Goal: Information Seeking & Learning: Learn about a topic

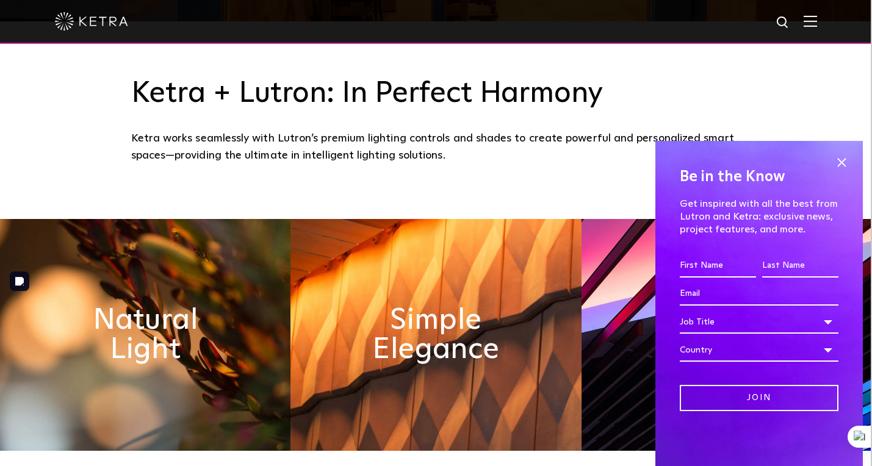
scroll to position [446, 0]
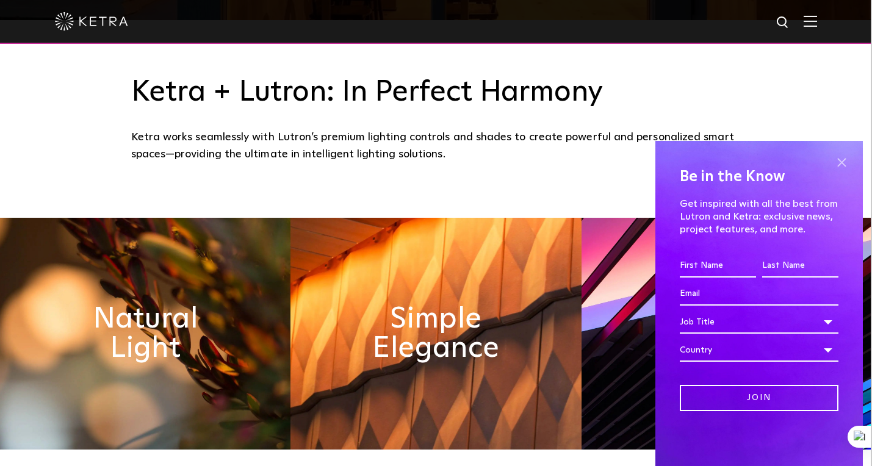
click at [844, 164] on span at bounding box center [841, 162] width 18 height 18
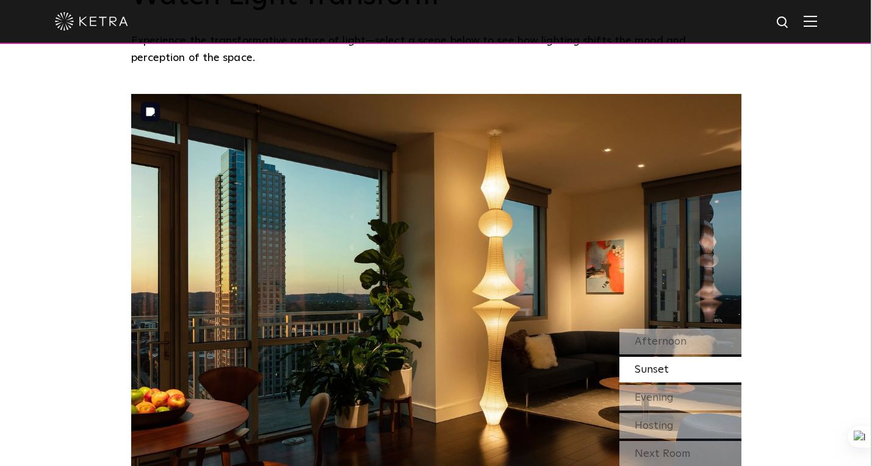
scroll to position [974, 0]
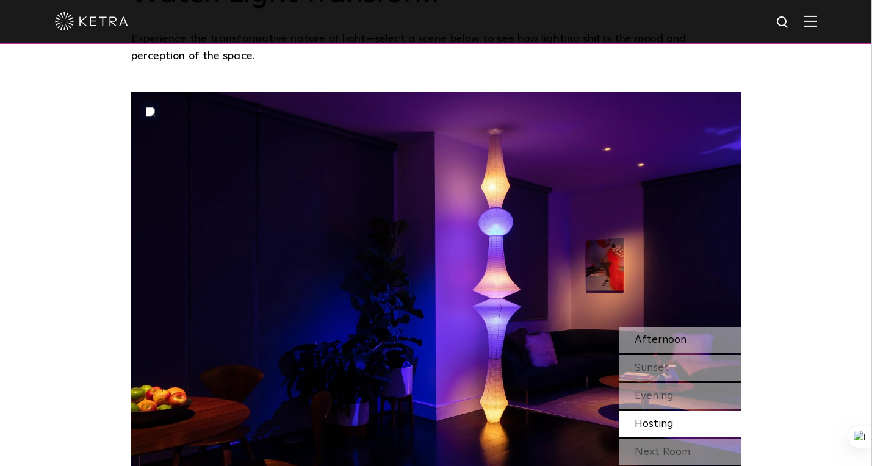
click at [651, 340] on span "Afternoon" at bounding box center [661, 339] width 52 height 11
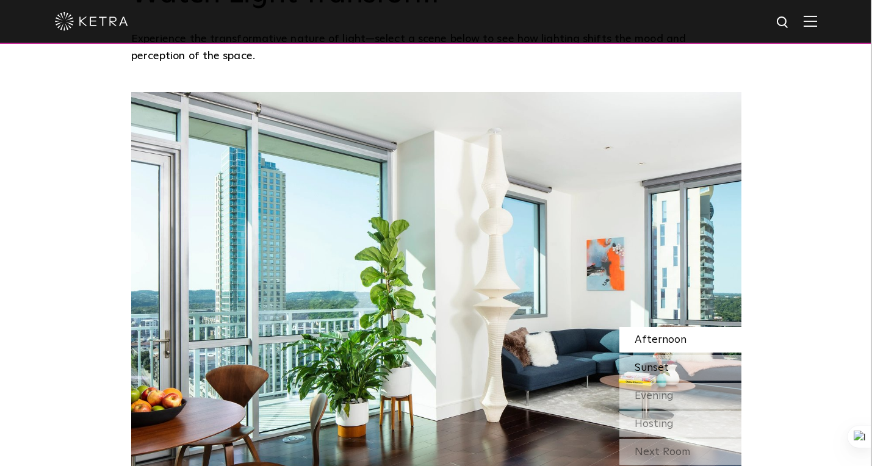
click at [655, 369] on span "Sunset" at bounding box center [652, 367] width 34 height 11
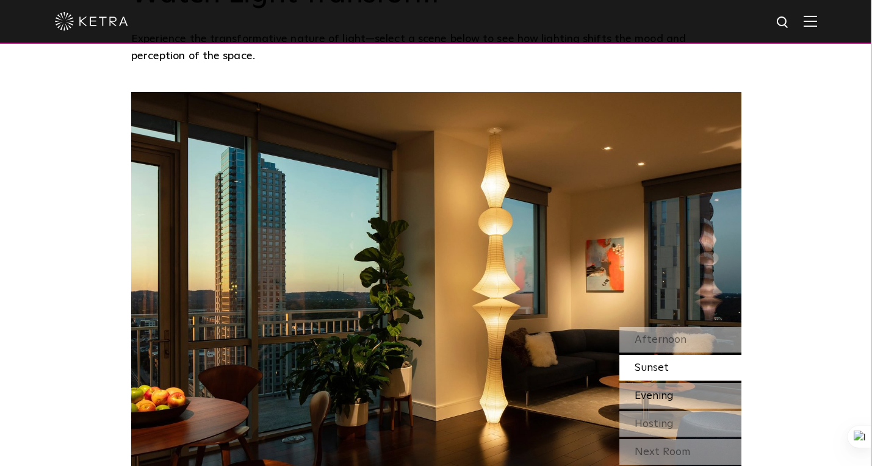
click at [655, 394] on span "Evening" at bounding box center [654, 396] width 39 height 11
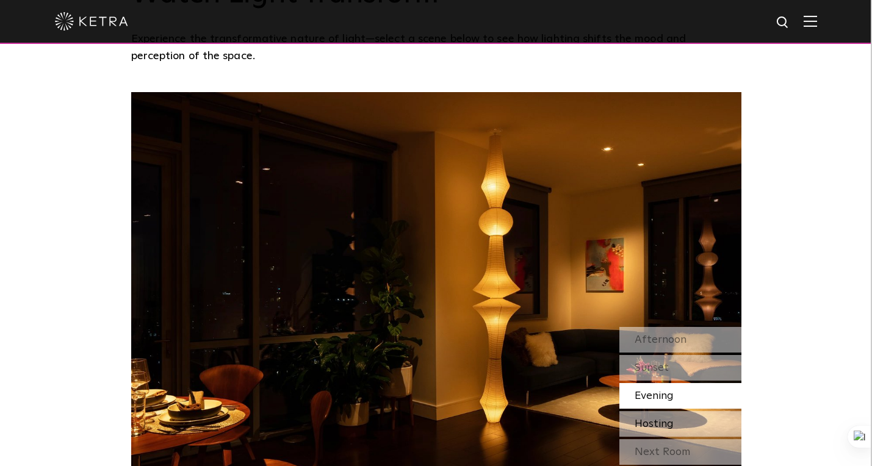
click at [653, 419] on span "Hosting" at bounding box center [654, 424] width 39 height 11
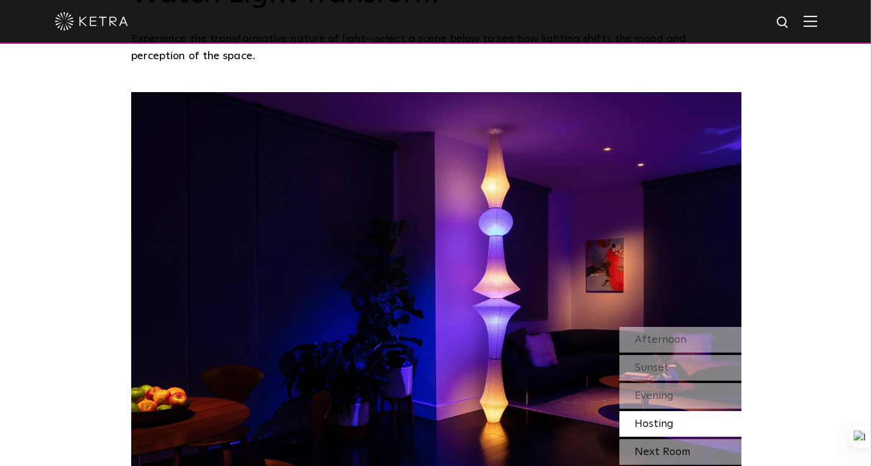
click at [656, 453] on div "Next Room" at bounding box center [680, 452] width 122 height 26
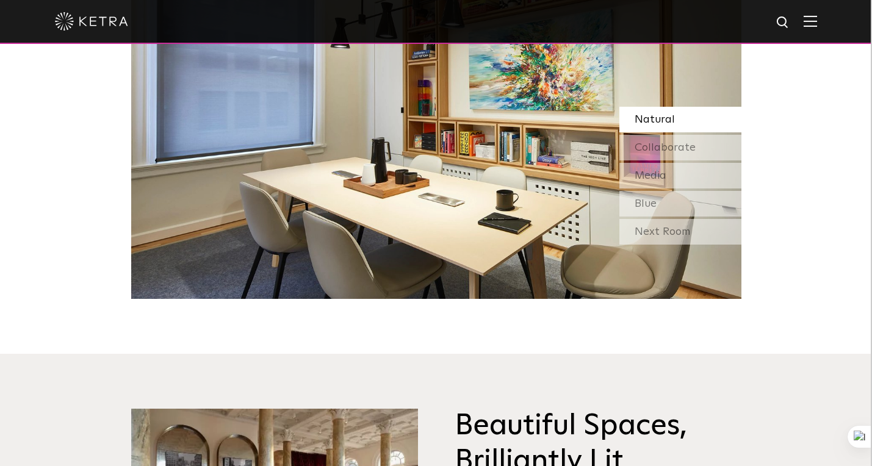
scroll to position [1193, 0]
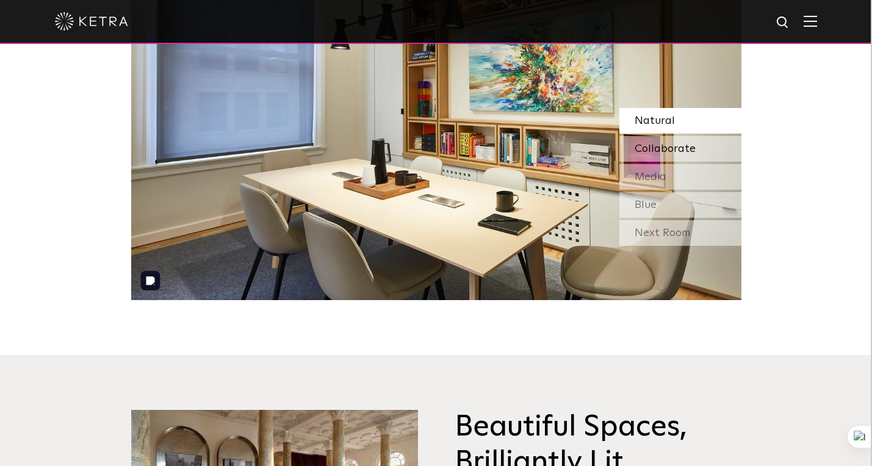
click at [645, 143] on span "Collaborate" at bounding box center [665, 148] width 61 height 11
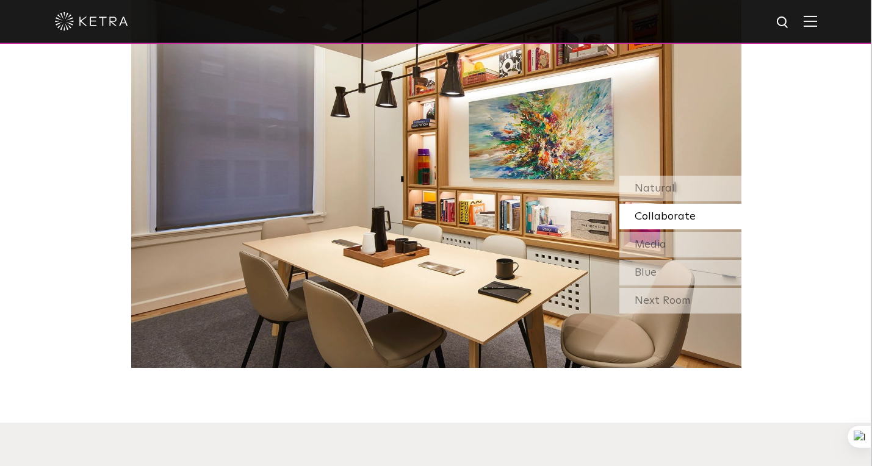
scroll to position [1125, 0]
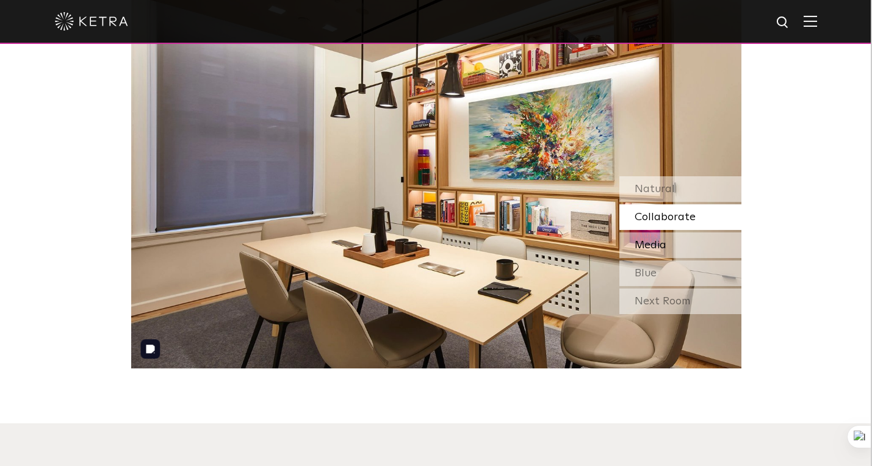
click at [656, 247] on span "Media" at bounding box center [651, 245] width 32 height 11
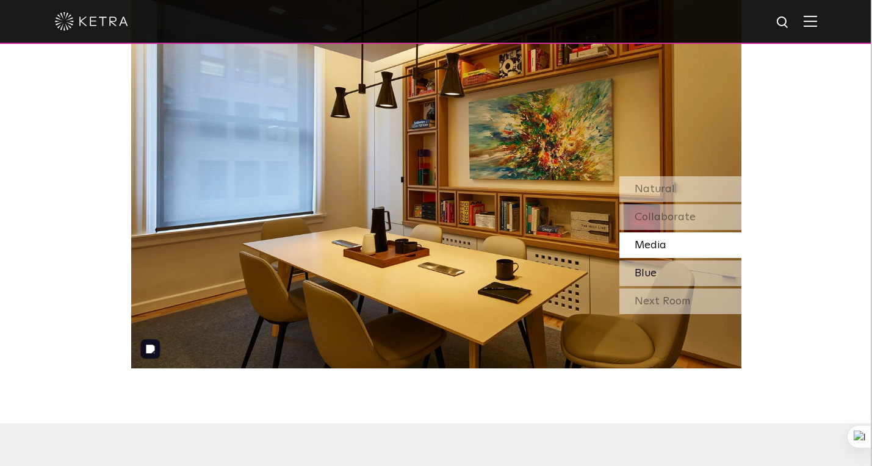
click at [656, 281] on div "Blue" at bounding box center [680, 274] width 122 height 26
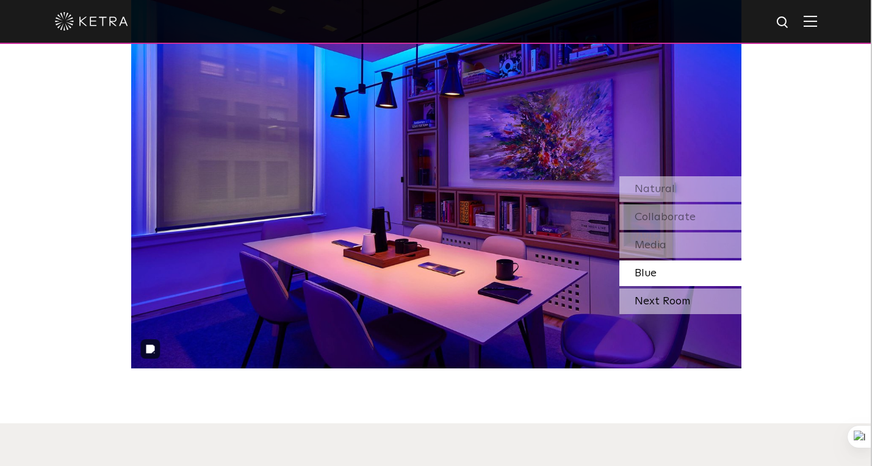
click at [655, 308] on div "Next Room" at bounding box center [680, 302] width 122 height 26
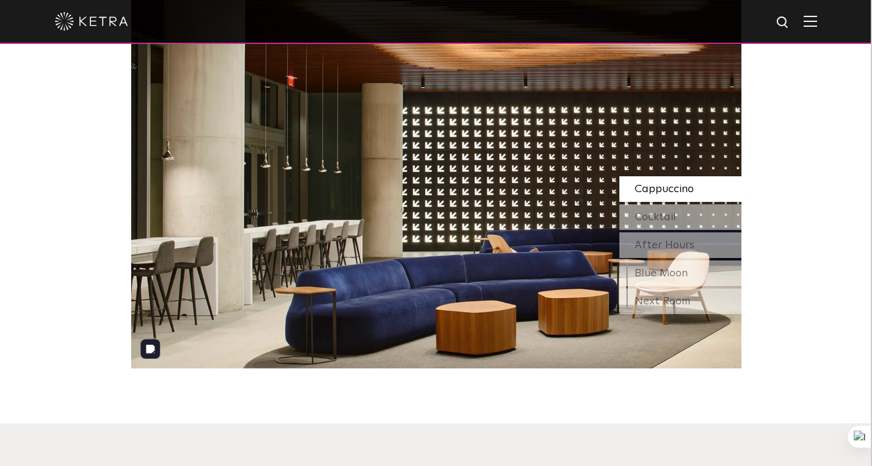
click at [641, 193] on span "Cappuccino" at bounding box center [664, 189] width 59 height 11
click at [647, 215] on span "Cocktail" at bounding box center [655, 217] width 41 height 11
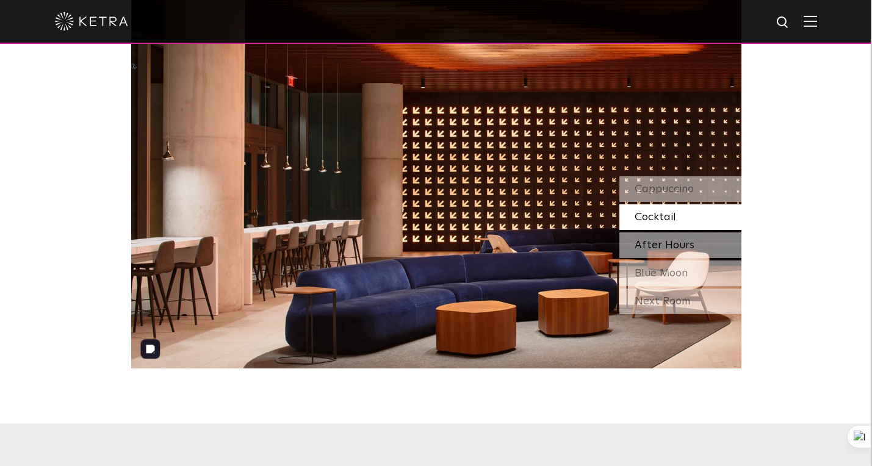
click at [651, 238] on div "After Hours" at bounding box center [680, 245] width 122 height 26
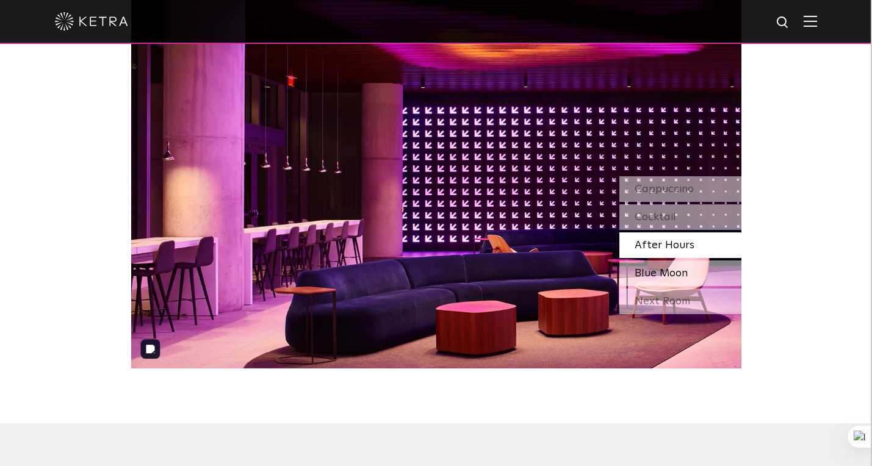
click at [658, 270] on span "Blue Moon" at bounding box center [661, 273] width 53 height 11
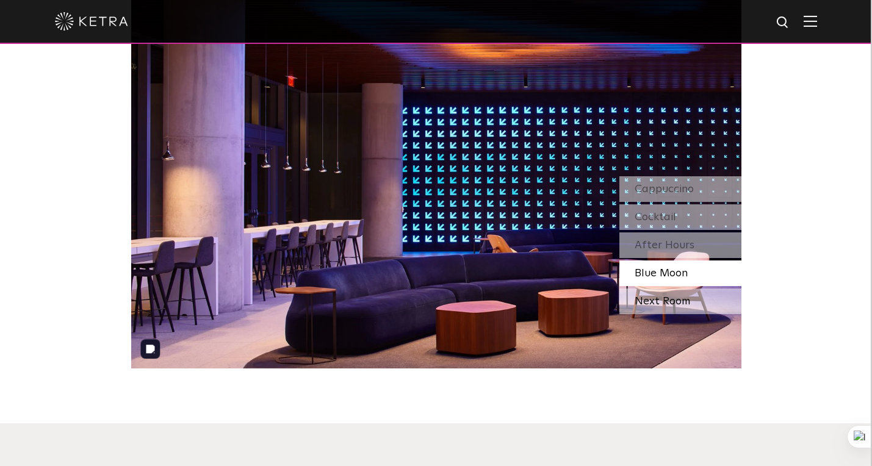
click at [666, 304] on div "Next Room" at bounding box center [680, 302] width 122 height 26
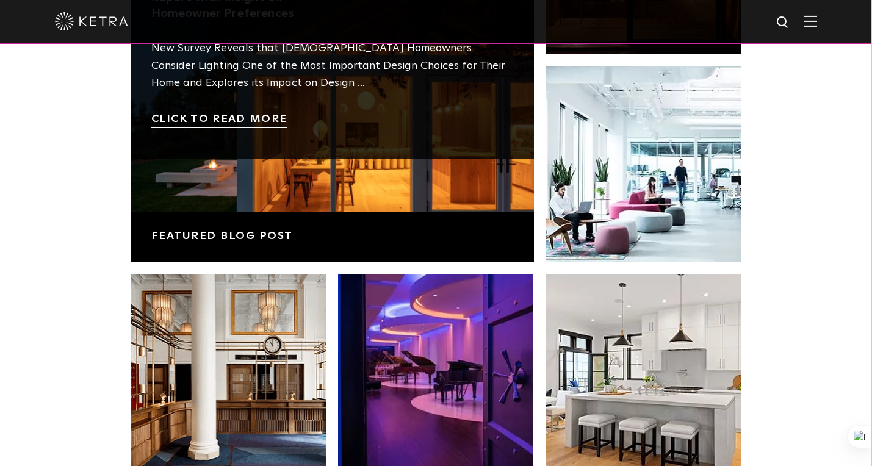
scroll to position [2100, 0]
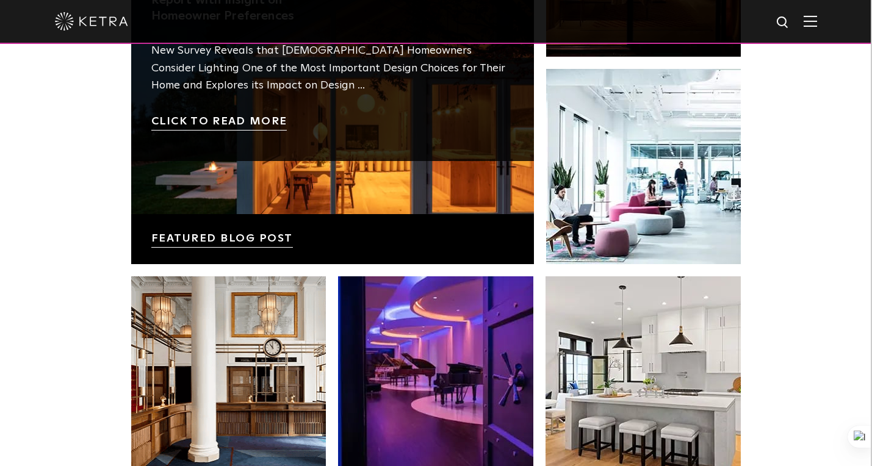
click at [266, 238] on link at bounding box center [332, 62] width 403 height 403
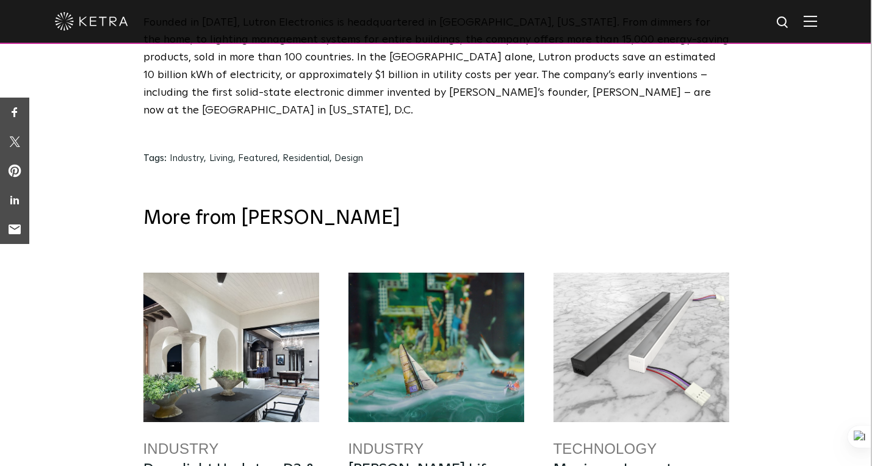
scroll to position [6109, 0]
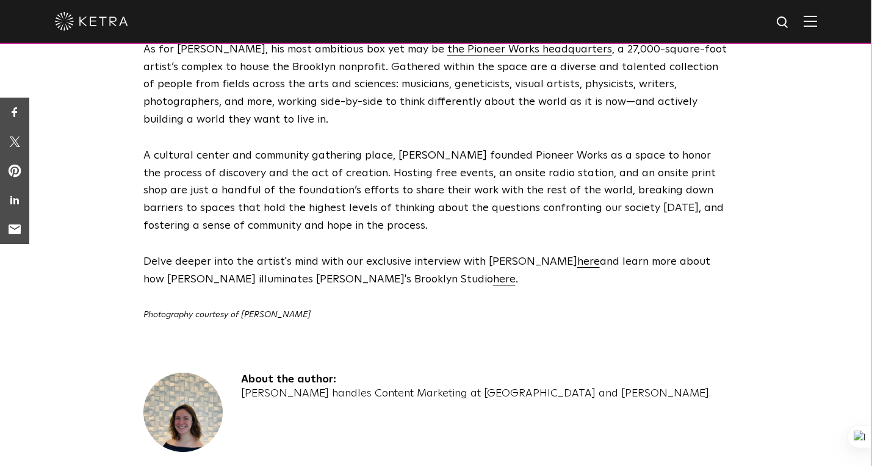
scroll to position [2554, 0]
click at [493, 273] on link "here" at bounding box center [504, 278] width 23 height 11
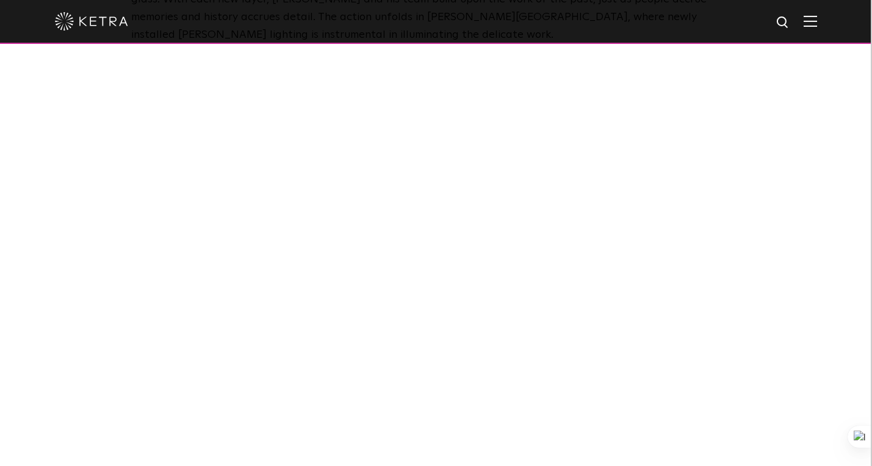
scroll to position [863, 0]
